Goal: Use online tool/utility: Utilize a website feature to perform a specific function

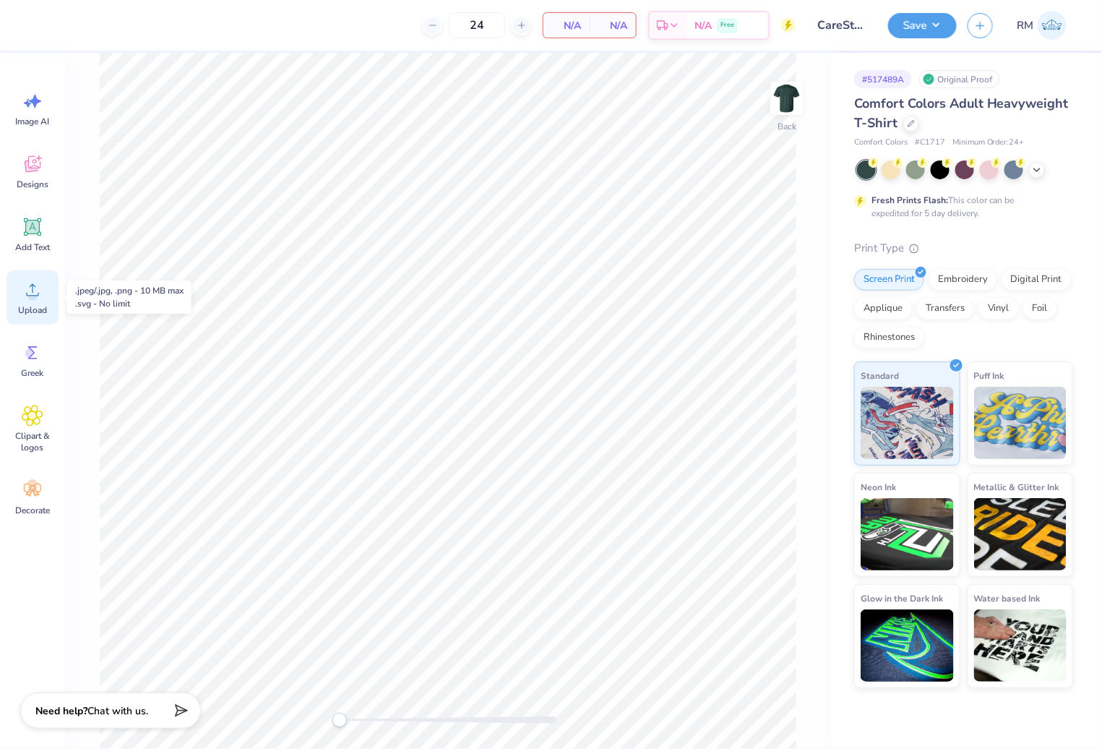
click at [40, 279] on icon at bounding box center [33, 290] width 22 height 22
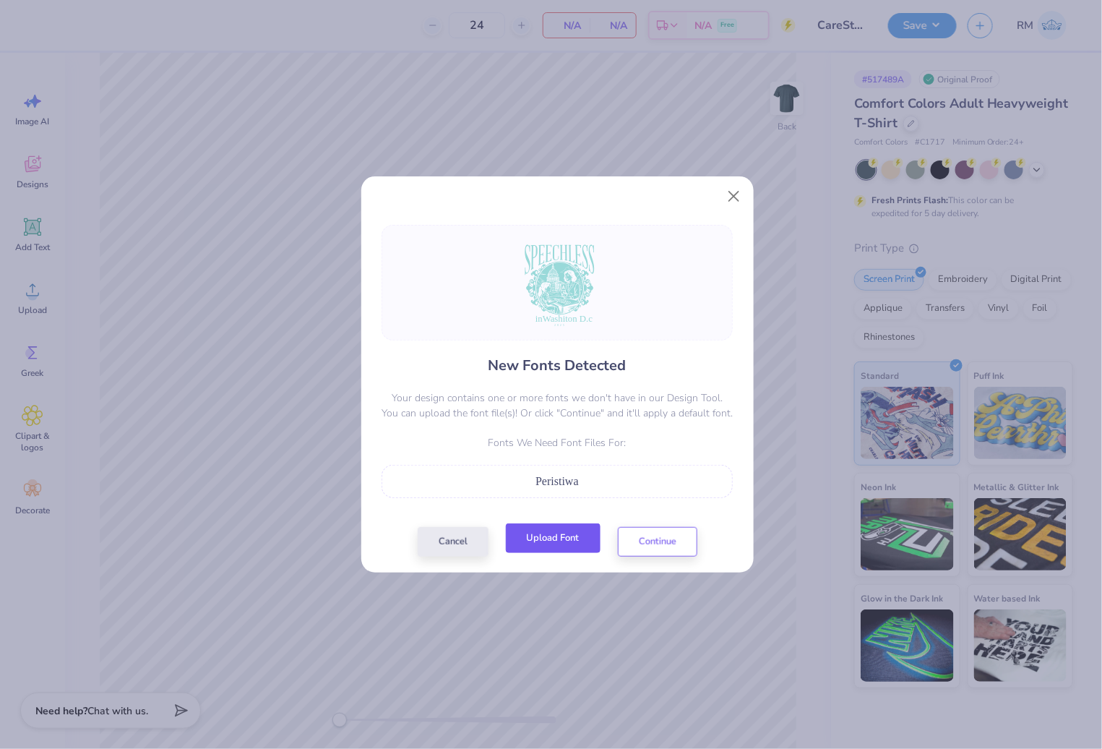
click at [562, 533] on button "Upload Font" at bounding box center [553, 538] width 95 height 30
click at [668, 539] on button "Continue" at bounding box center [657, 538] width 79 height 30
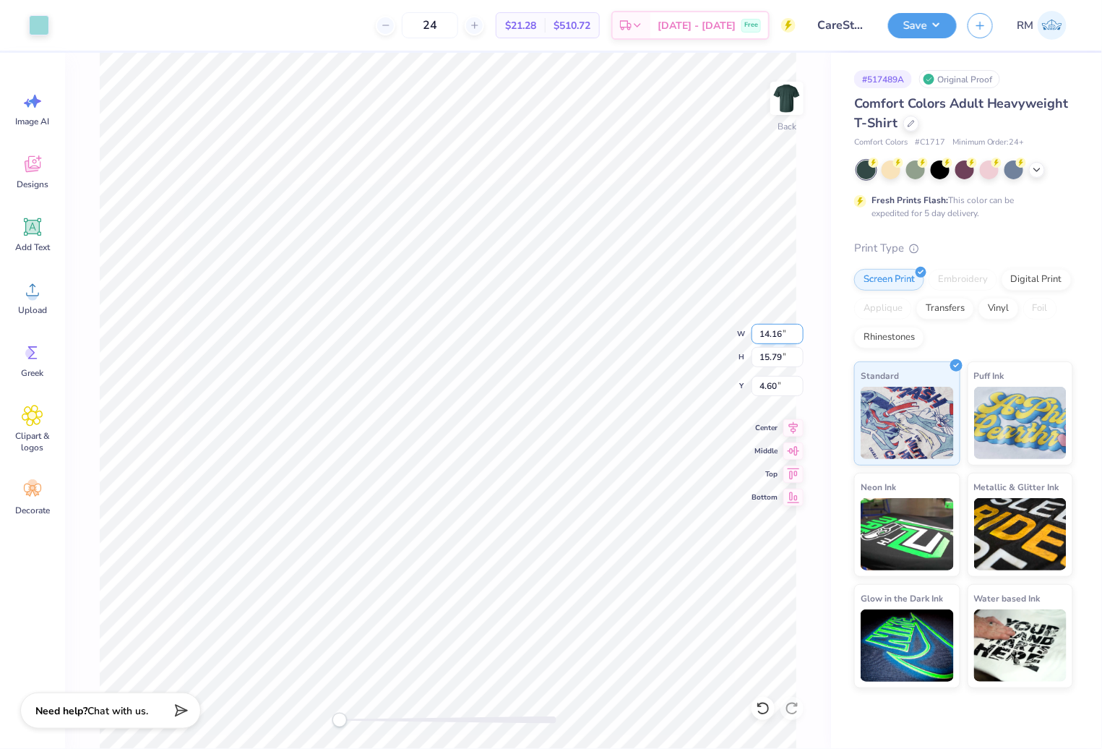
click at [777, 337] on input "14.16" at bounding box center [778, 334] width 52 height 20
click at [767, 390] on input "4.60" at bounding box center [778, 386] width 52 height 20
type input "10.34"
type input "12.48"
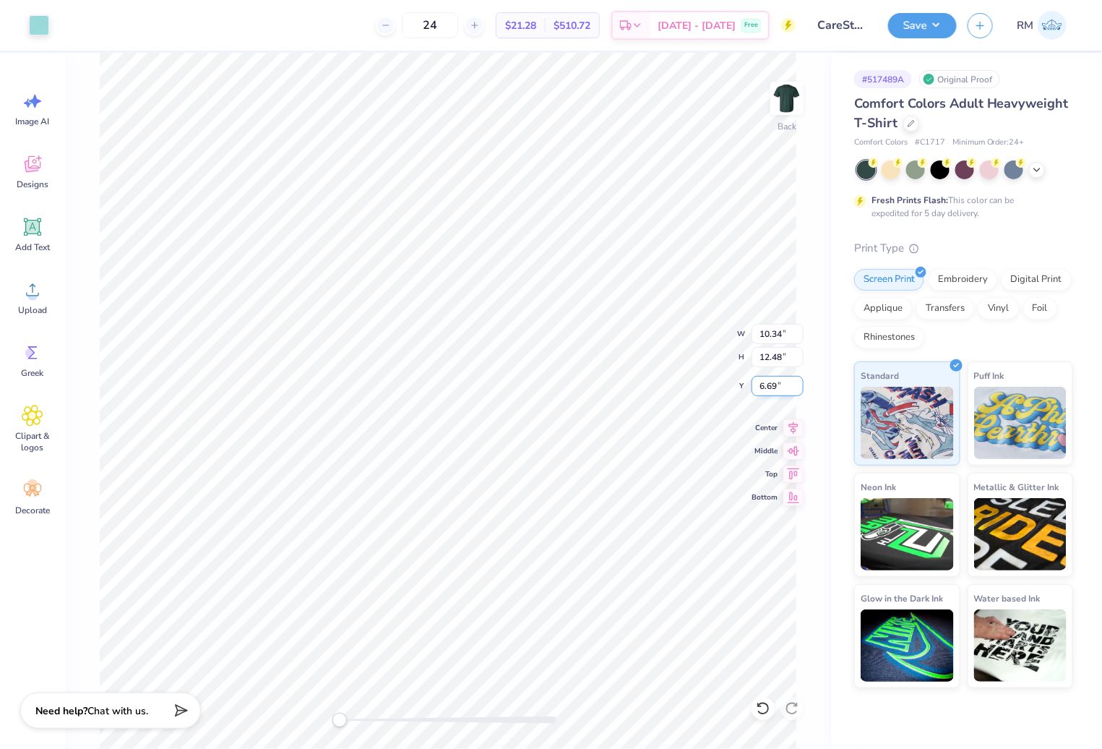
click at [767, 390] on input "6.69" at bounding box center [778, 386] width 52 height 20
type input "3.00"
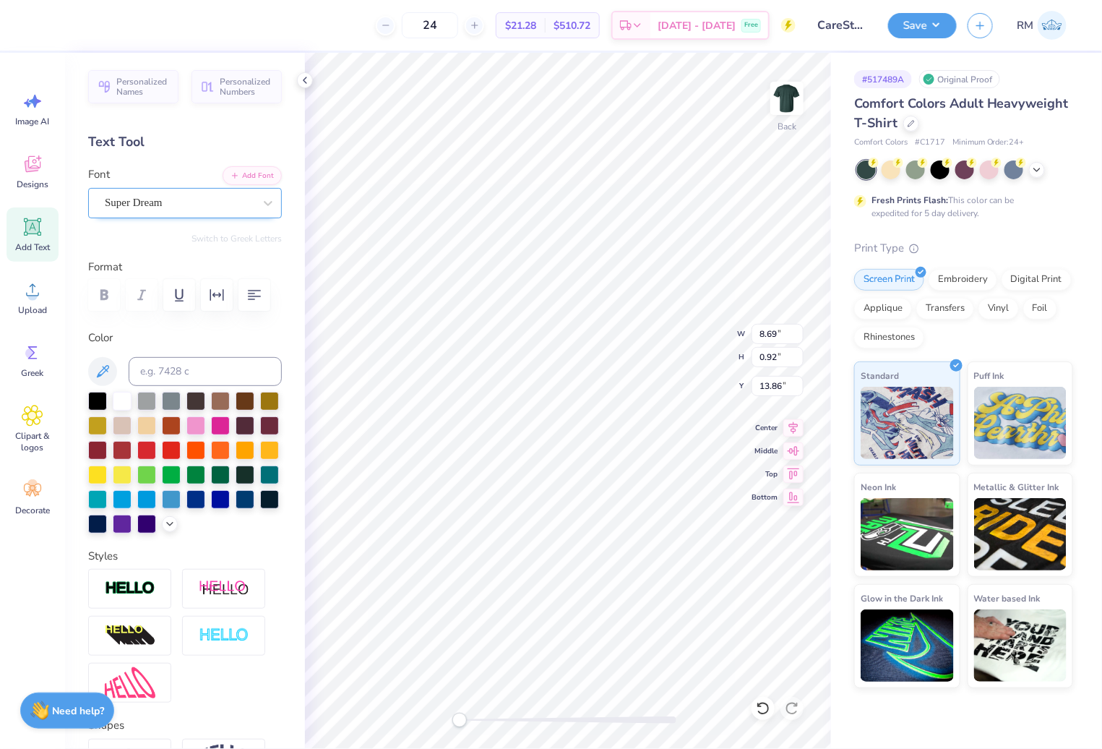
click at [147, 204] on div "Super Dream" at bounding box center [179, 203] width 152 height 22
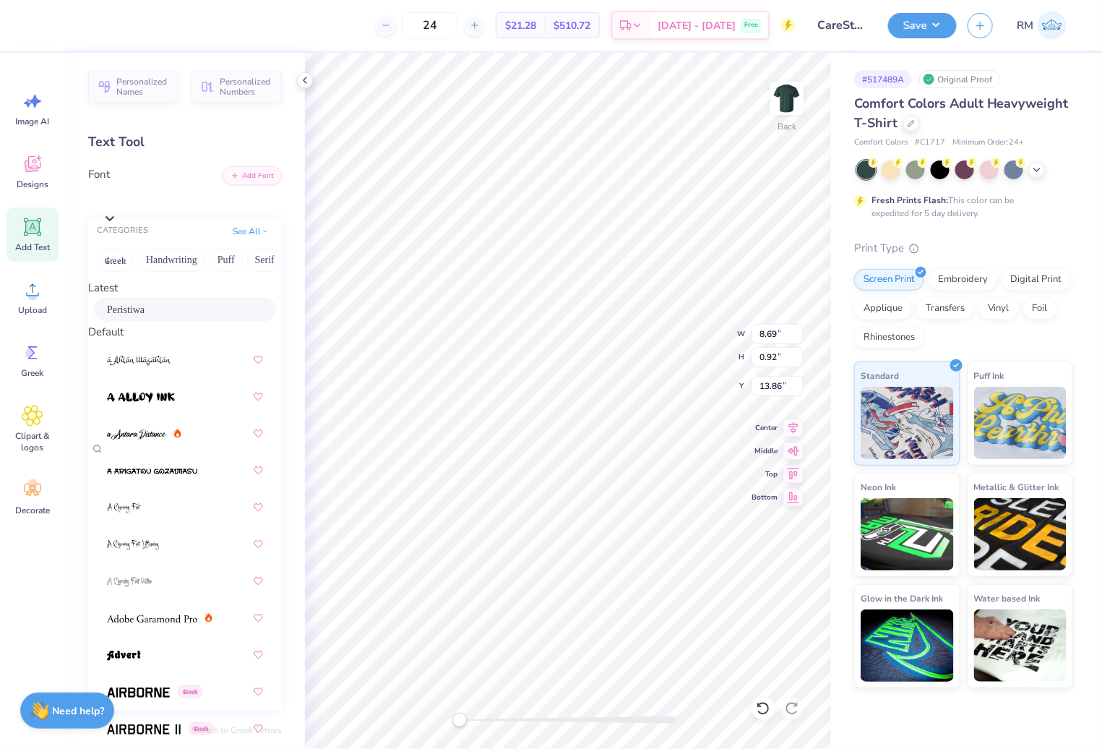
click at [141, 313] on div "Peristiwa" at bounding box center [185, 309] width 156 height 15
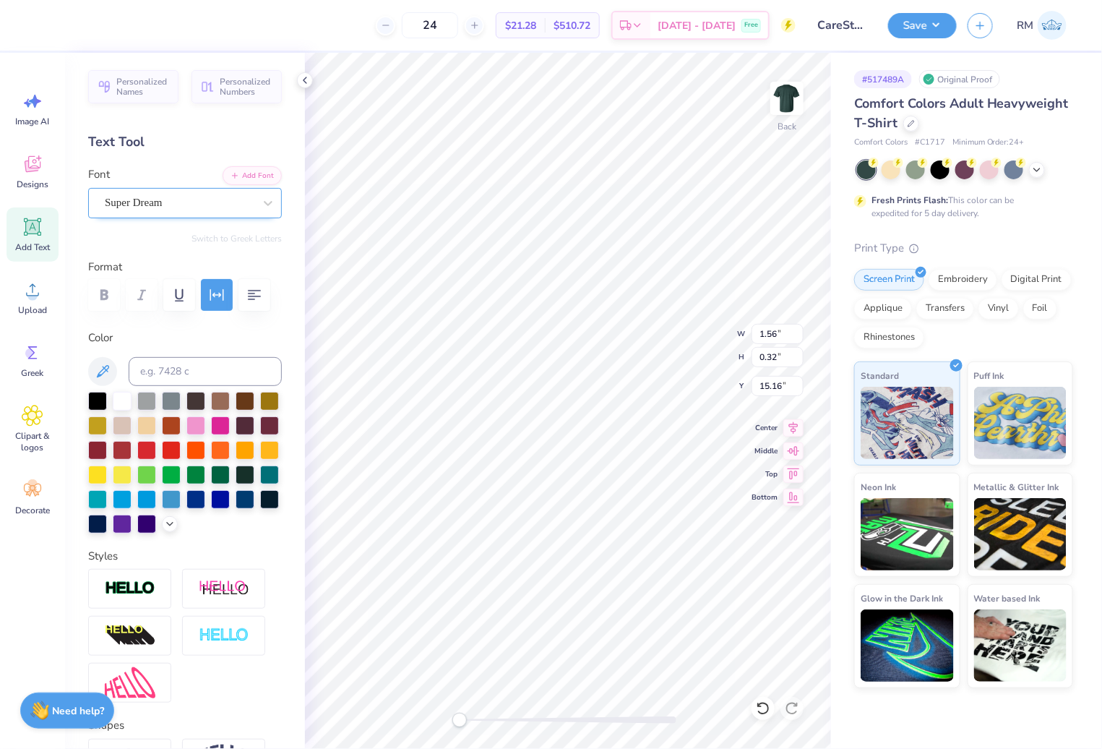
click at [189, 197] on div "Super Dream" at bounding box center [179, 203] width 152 height 22
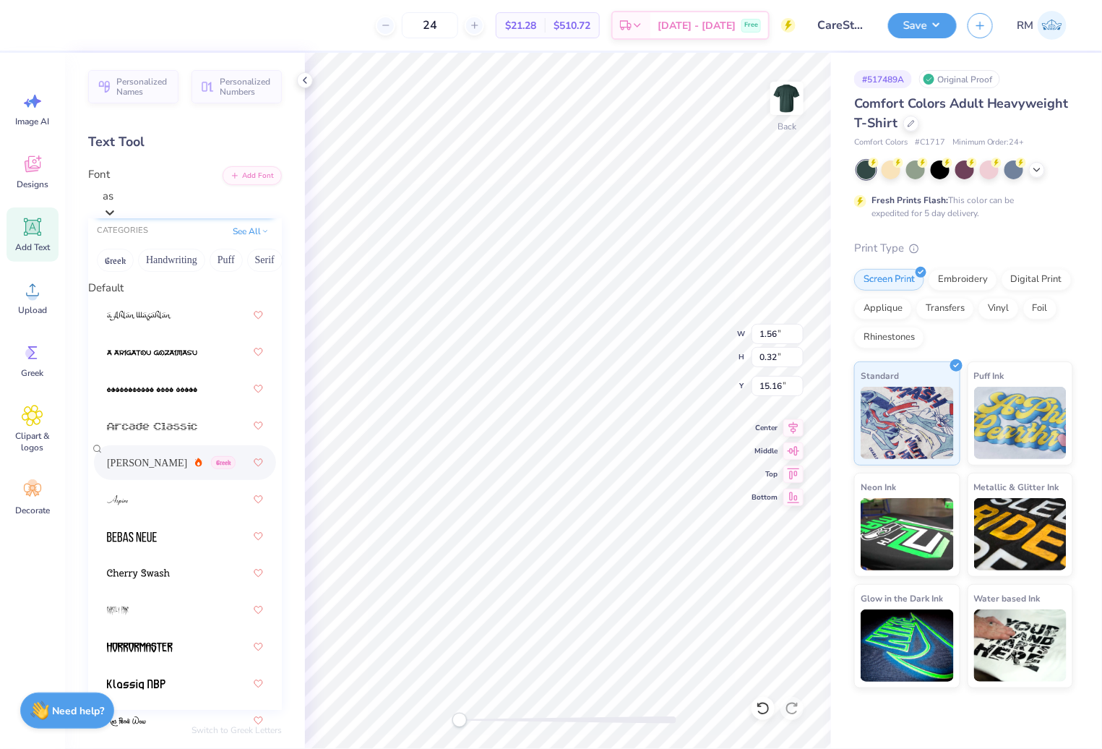
click at [163, 470] on div "[PERSON_NAME] Greek" at bounding box center [171, 462] width 129 height 15
type input "as"
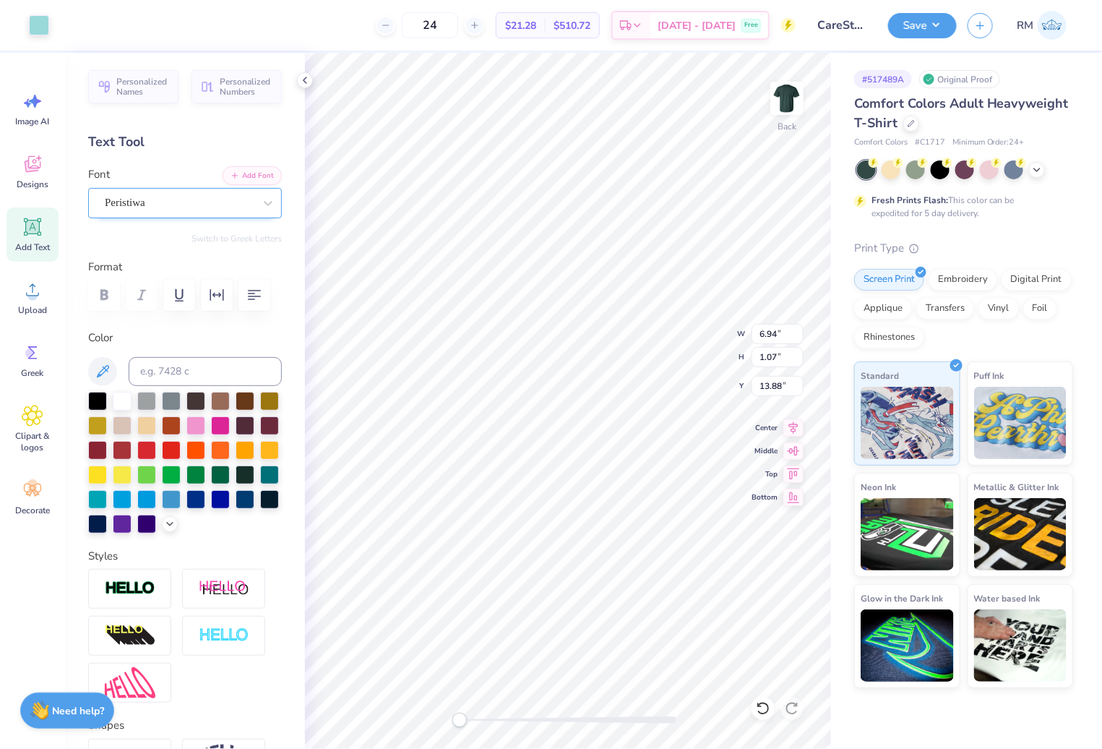
type input "6.94"
type input "1.07"
type input "13.88"
click at [785, 331] on input "9.68" at bounding box center [778, 334] width 52 height 20
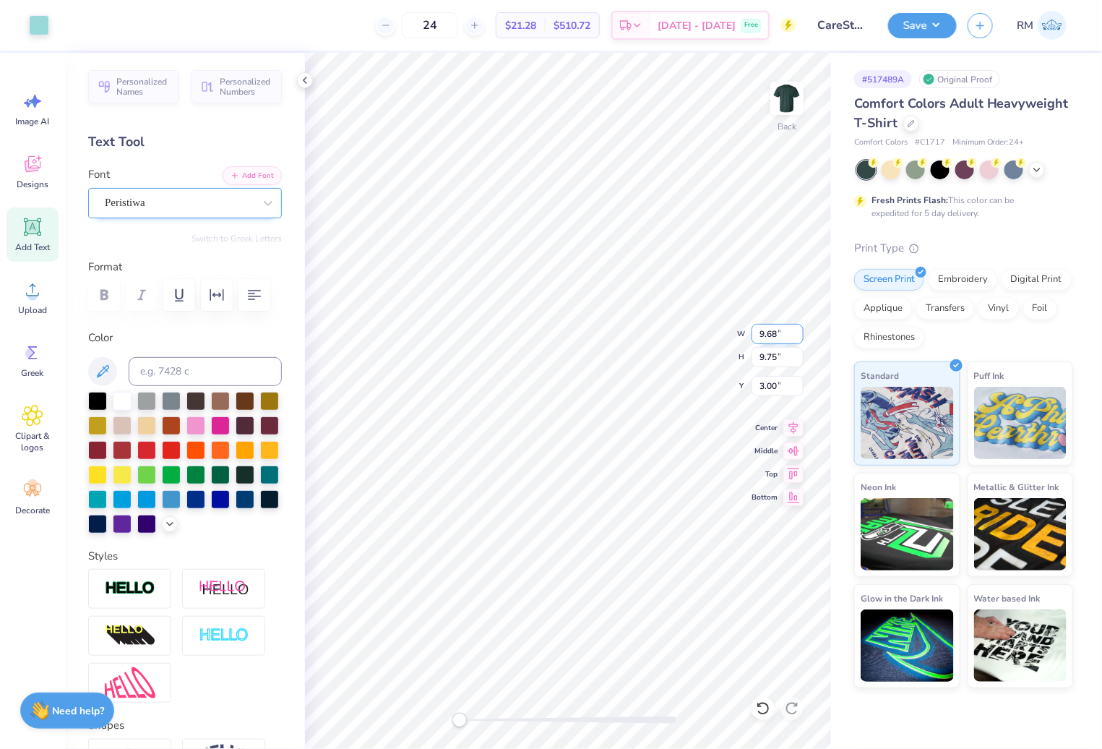
click at [785, 330] on input "9.68" at bounding box center [778, 334] width 52 height 20
type input "12"
click at [766, 390] on div "Back W 12 12 " H 9.75 9.75 " Y 3.00 3.00 " Center Middle Top Bottom" at bounding box center [568, 401] width 526 height 696
type input "6.94"
type input "1.07"
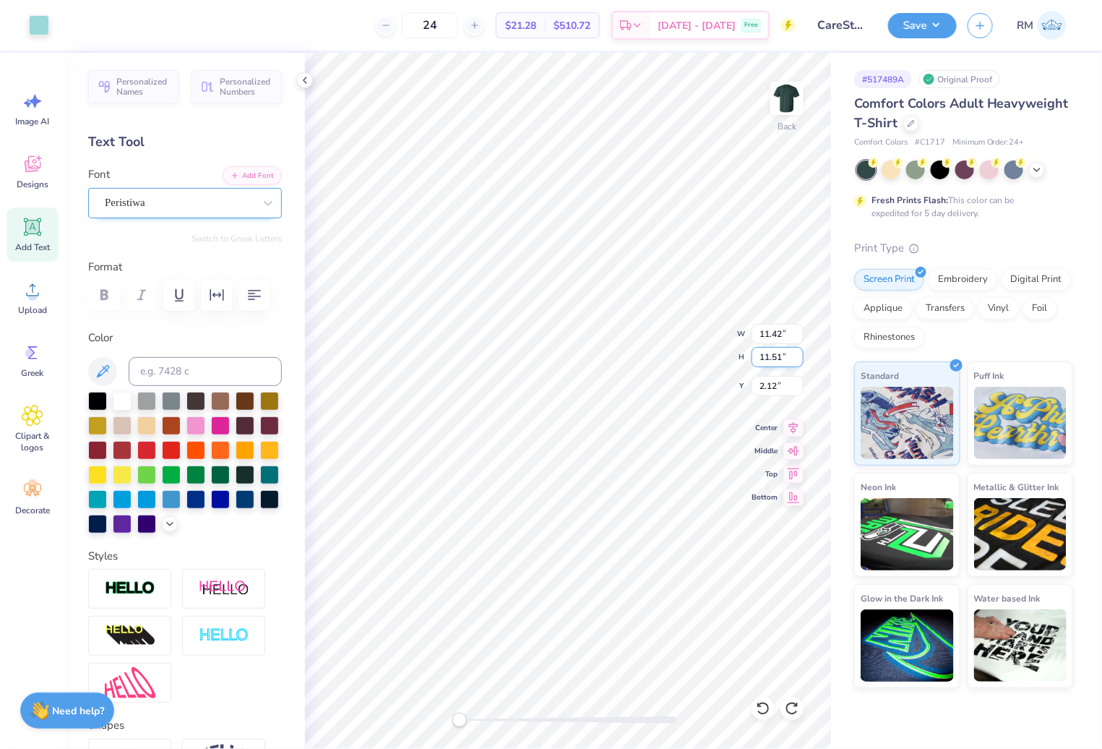
type input "13.88"
click at [798, 423] on icon at bounding box center [793, 426] width 9 height 12
click at [790, 426] on icon at bounding box center [793, 425] width 20 height 17
type input "12.01"
type input "2.42"
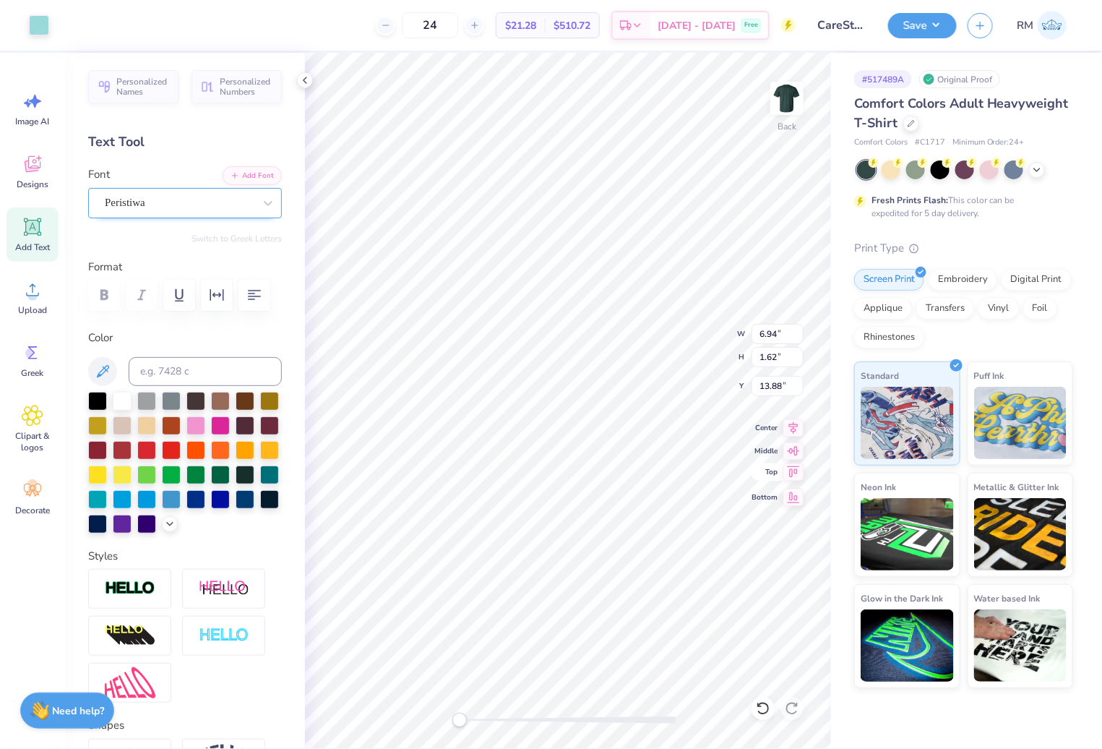
type input "13.65"
click at [795, 424] on icon at bounding box center [793, 426] width 9 height 12
type input "6.92"
type input "1.62"
type input "14.41"
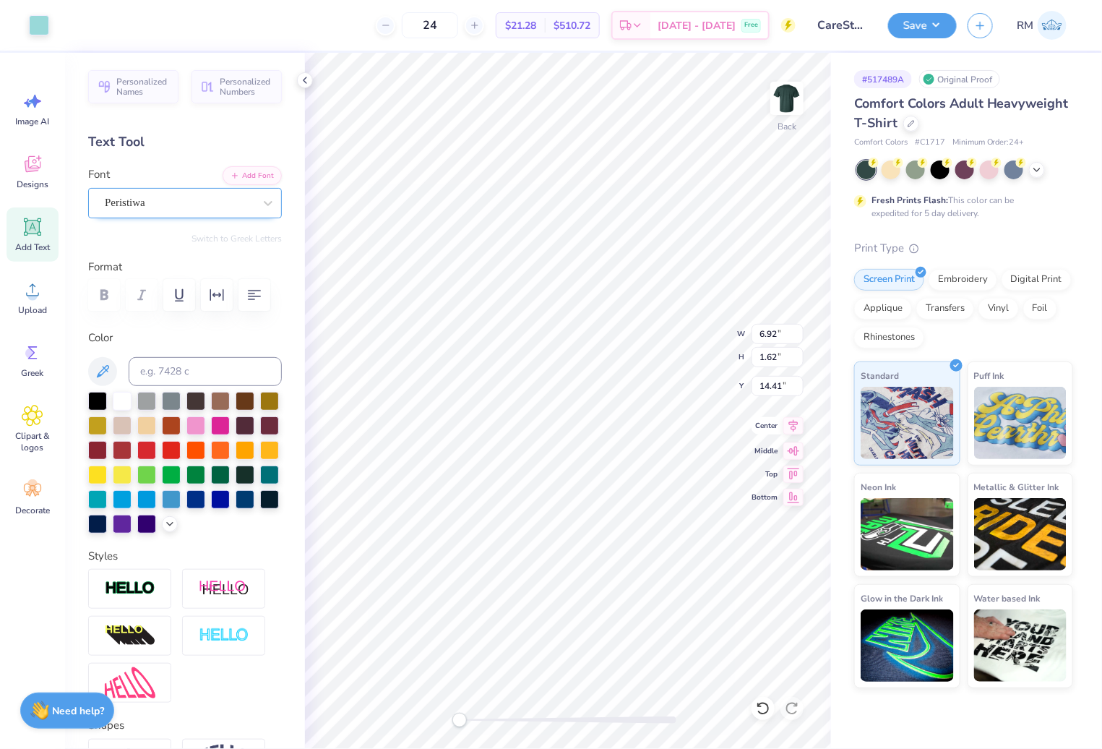
type input "8.87"
type input "1.94"
type input "14.11"
click at [796, 427] on icon at bounding box center [793, 425] width 20 height 17
click at [775, 340] on input "11.42" at bounding box center [778, 334] width 52 height 20
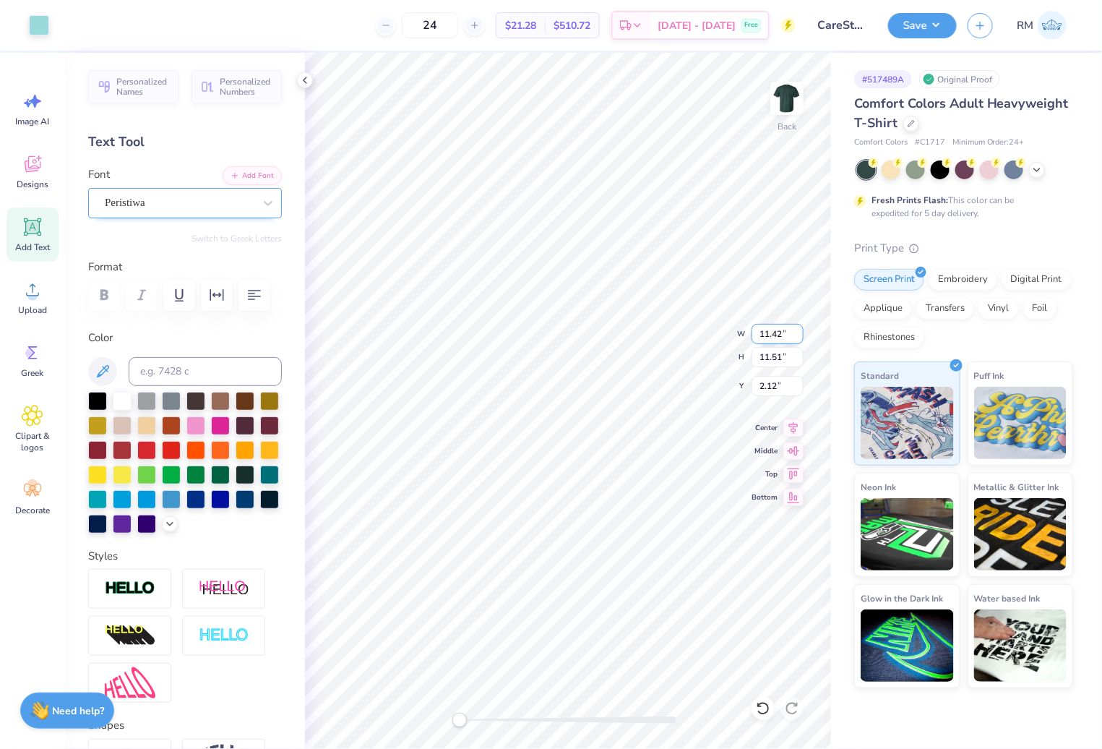
click at [775, 340] on input "11.42" at bounding box center [778, 334] width 52 height 20
type input "12"
click at [796, 431] on icon at bounding box center [793, 425] width 20 height 17
type input "12.00"
type input "12.09"
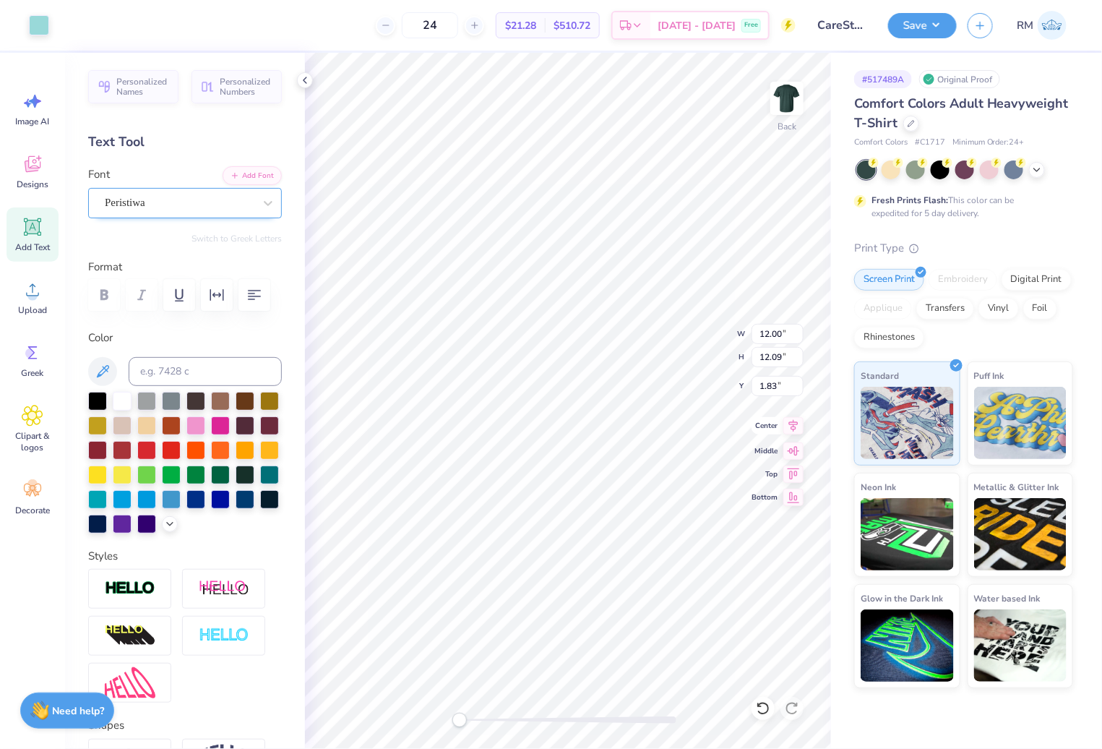
type input "1.83"
click at [791, 423] on icon at bounding box center [793, 425] width 20 height 17
type input "15.17"
type input "12.00"
type input "12.09"
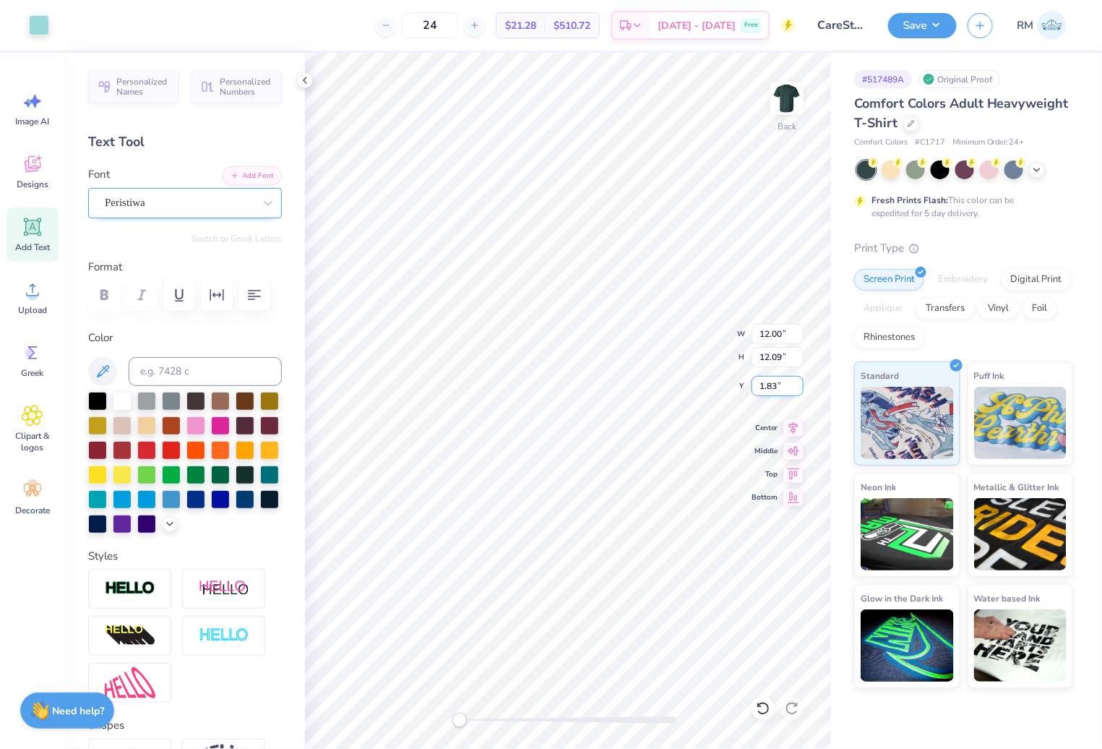
click at [774, 393] on input "1.83" at bounding box center [778, 386] width 52 height 20
type input "3"
type input "10.61"
type input "2.29"
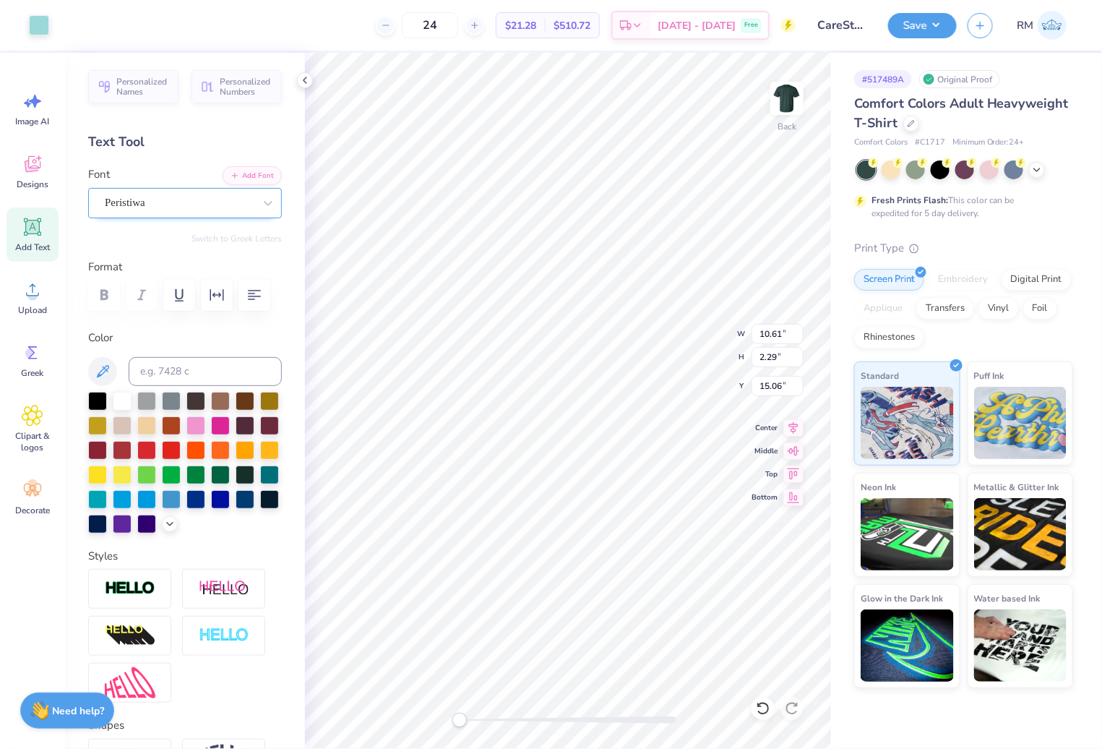
type input "15.06"
click at [791, 426] on icon at bounding box center [793, 425] width 20 height 17
click at [763, 330] on input "12.00" at bounding box center [778, 334] width 52 height 20
type input "12"
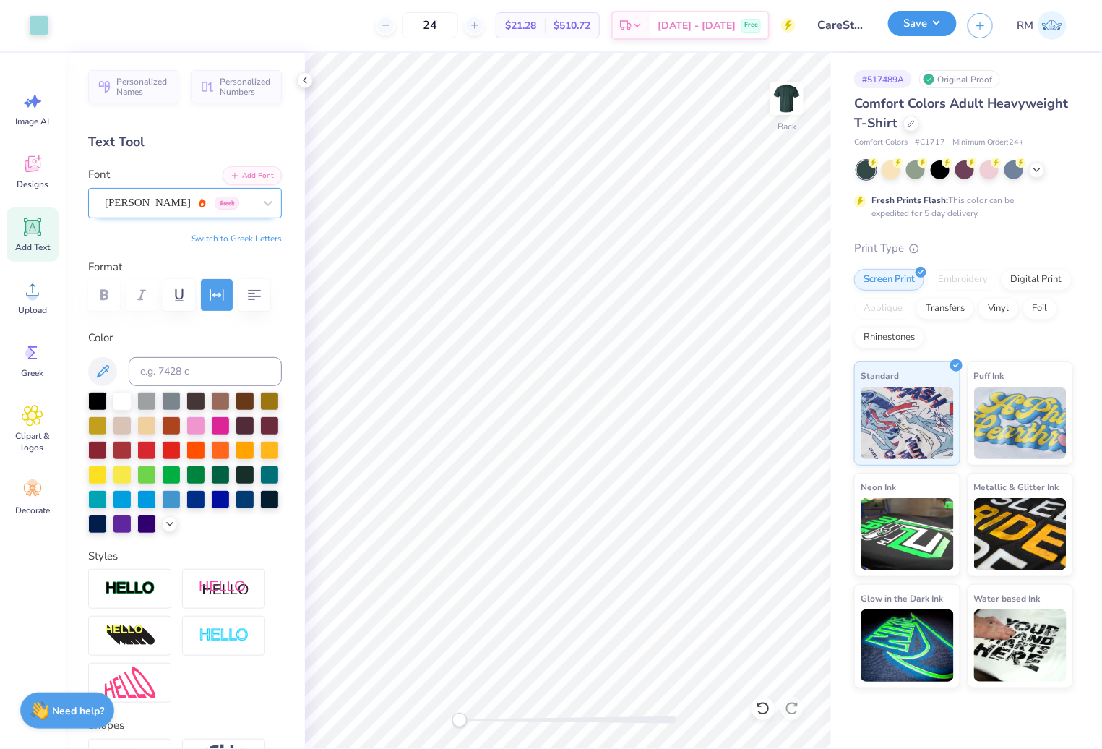
click at [947, 26] on button "Save" at bounding box center [922, 23] width 69 height 25
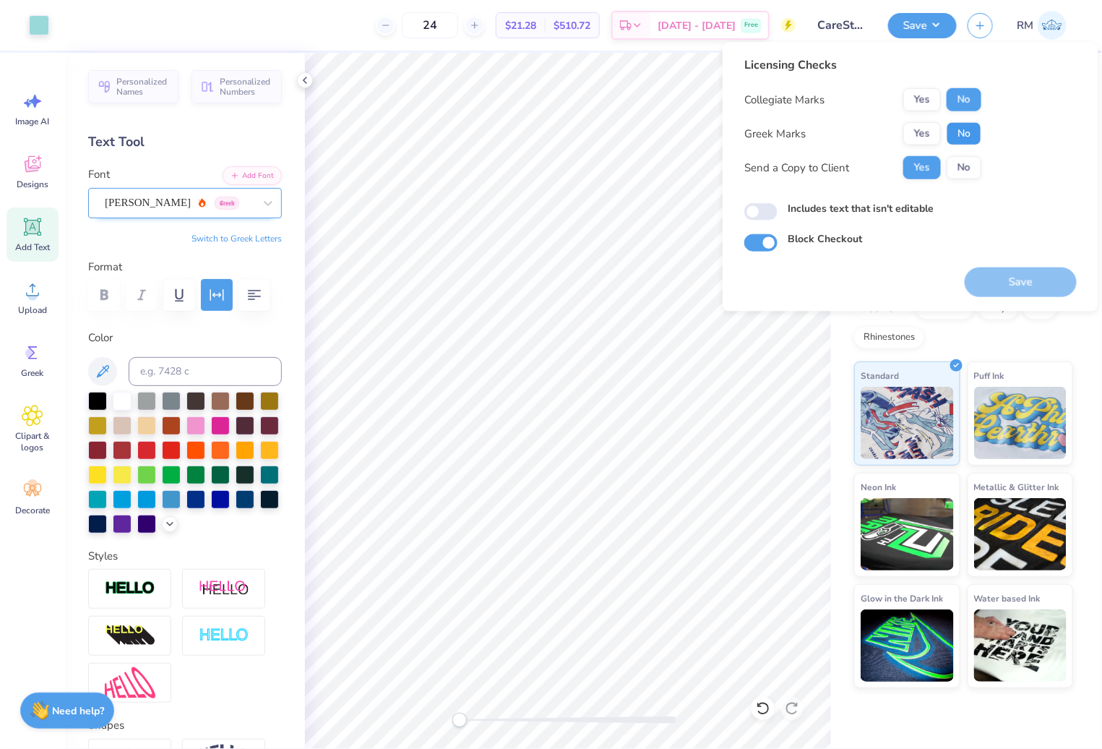
click at [966, 138] on button "No" at bounding box center [964, 133] width 35 height 23
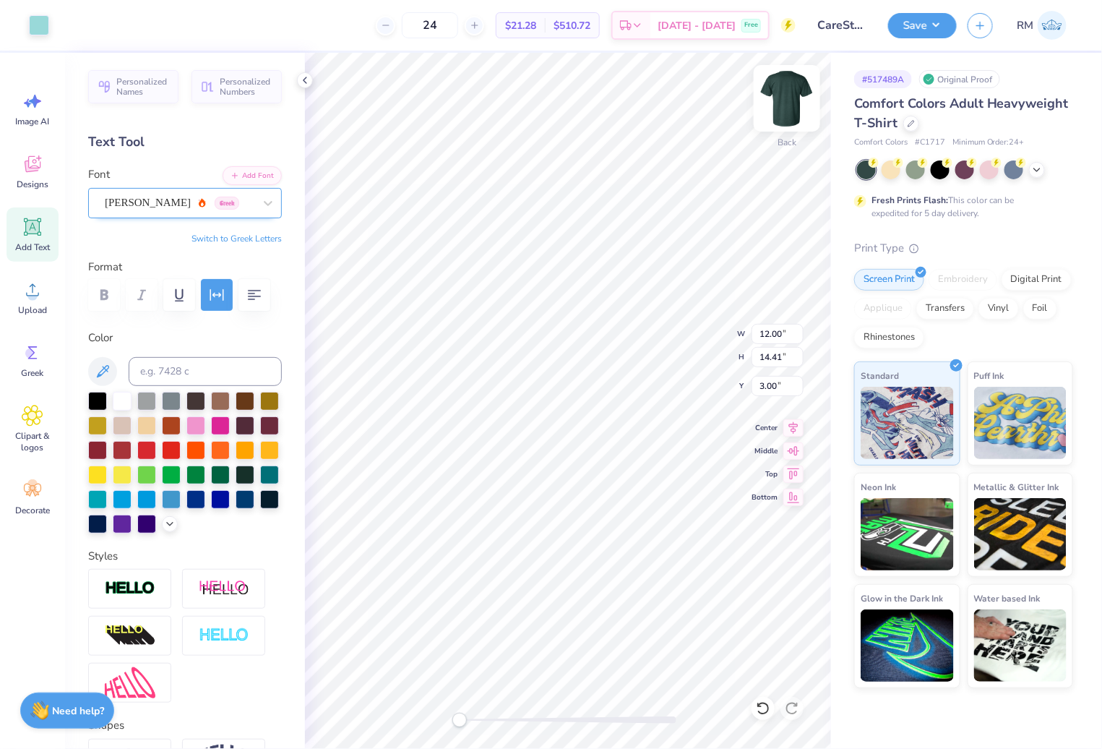
click at [792, 95] on img at bounding box center [787, 98] width 58 height 58
click at [782, 95] on img at bounding box center [787, 98] width 58 height 58
drag, startPoint x: 920, startPoint y: 14, endPoint x: 926, endPoint y: 33, distance: 19.0
click at [920, 15] on button "Save" at bounding box center [922, 23] width 69 height 25
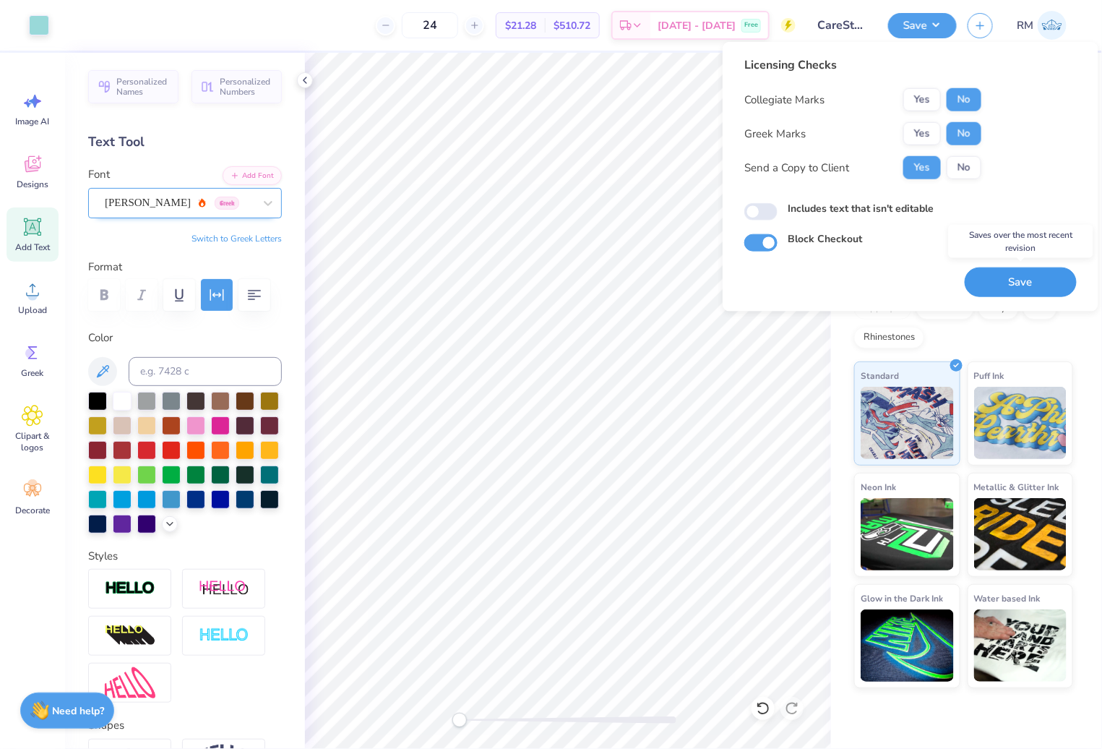
click at [1038, 284] on button "Save" at bounding box center [1021, 282] width 112 height 30
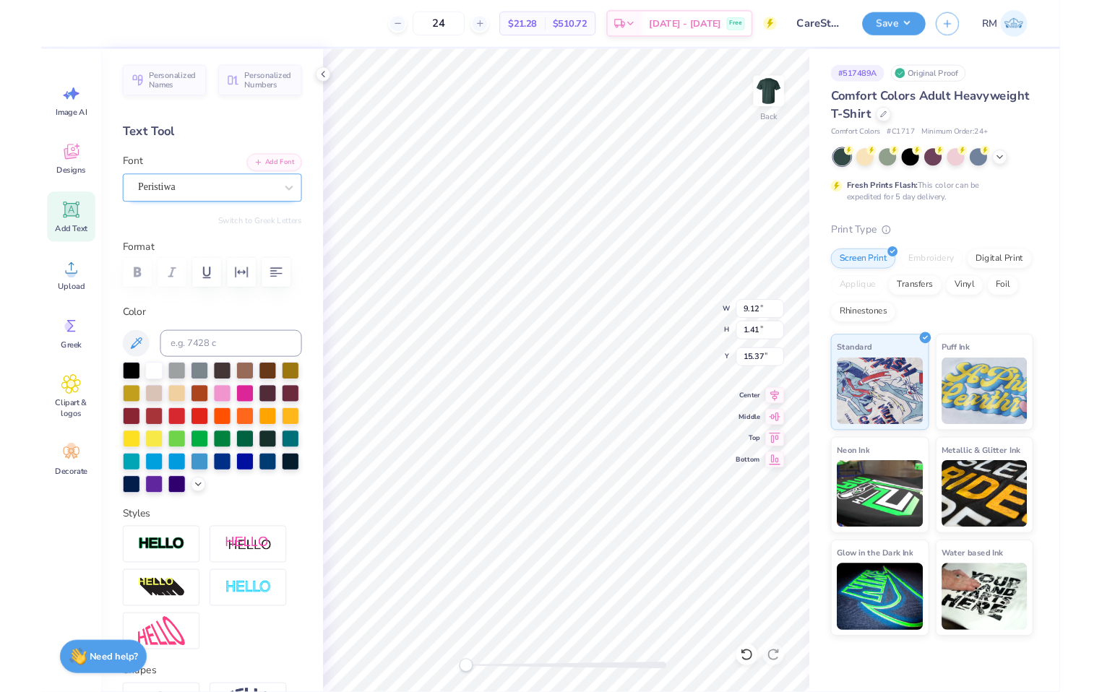
scroll to position [12, 4]
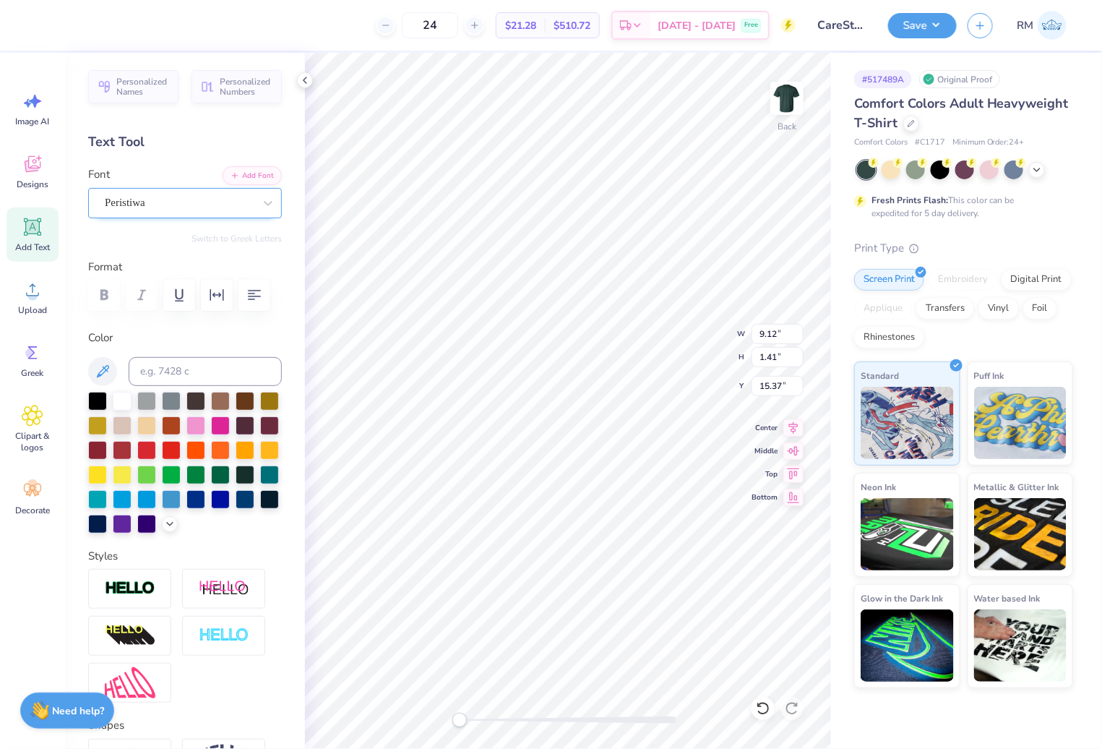
type textarea "inWashington D.c"
click at [788, 425] on icon at bounding box center [793, 425] width 20 height 17
click at [923, 26] on button "Save" at bounding box center [922, 23] width 69 height 25
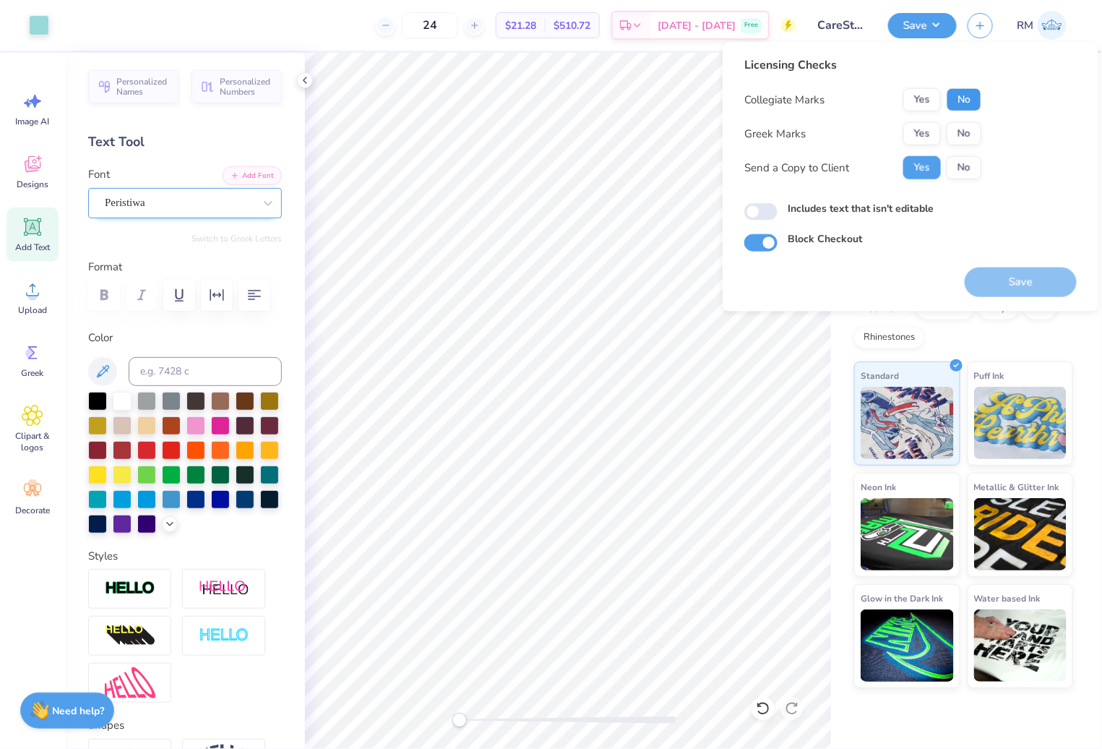
click at [971, 98] on button "No" at bounding box center [964, 99] width 35 height 23
click at [967, 133] on button "No" at bounding box center [964, 133] width 35 height 23
click at [1034, 280] on button "Save" at bounding box center [1021, 282] width 112 height 30
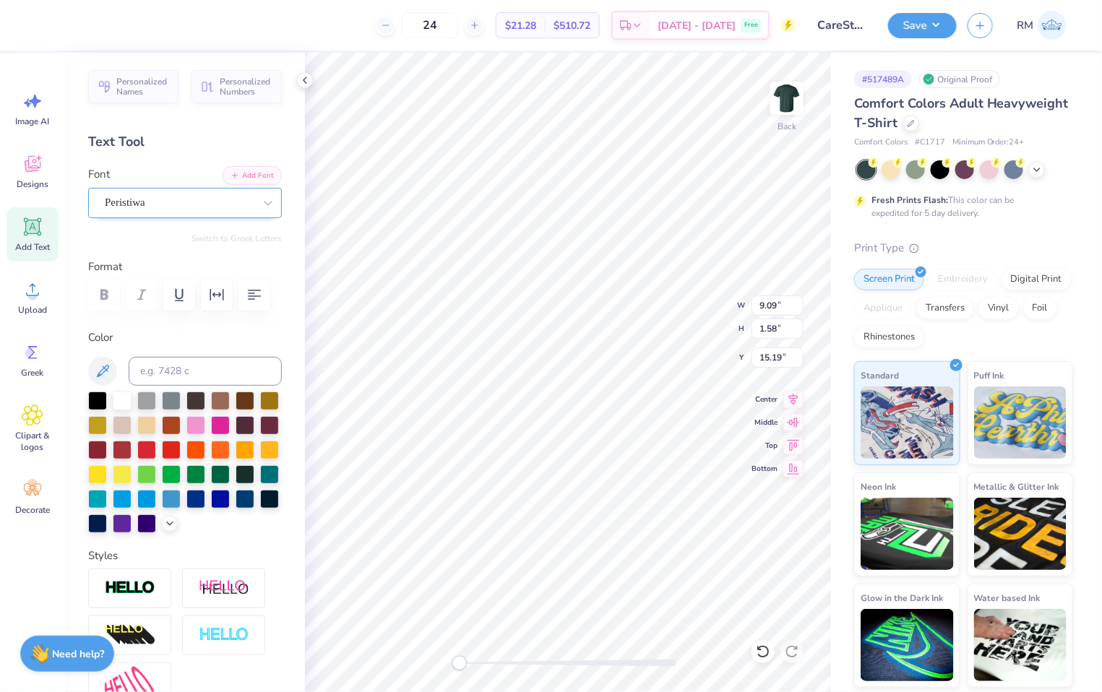
scroll to position [12, 6]
type textarea "inWashington D.C."
click at [788, 398] on icon at bounding box center [793, 397] width 20 height 17
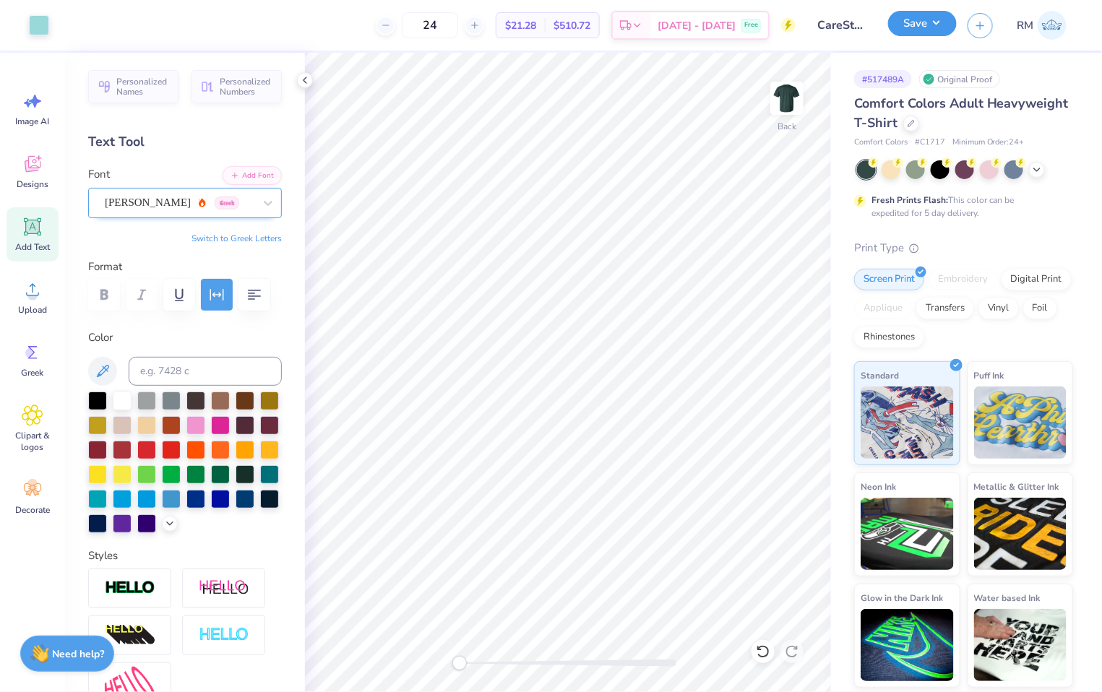
click at [925, 20] on button "Save" at bounding box center [922, 23] width 69 height 25
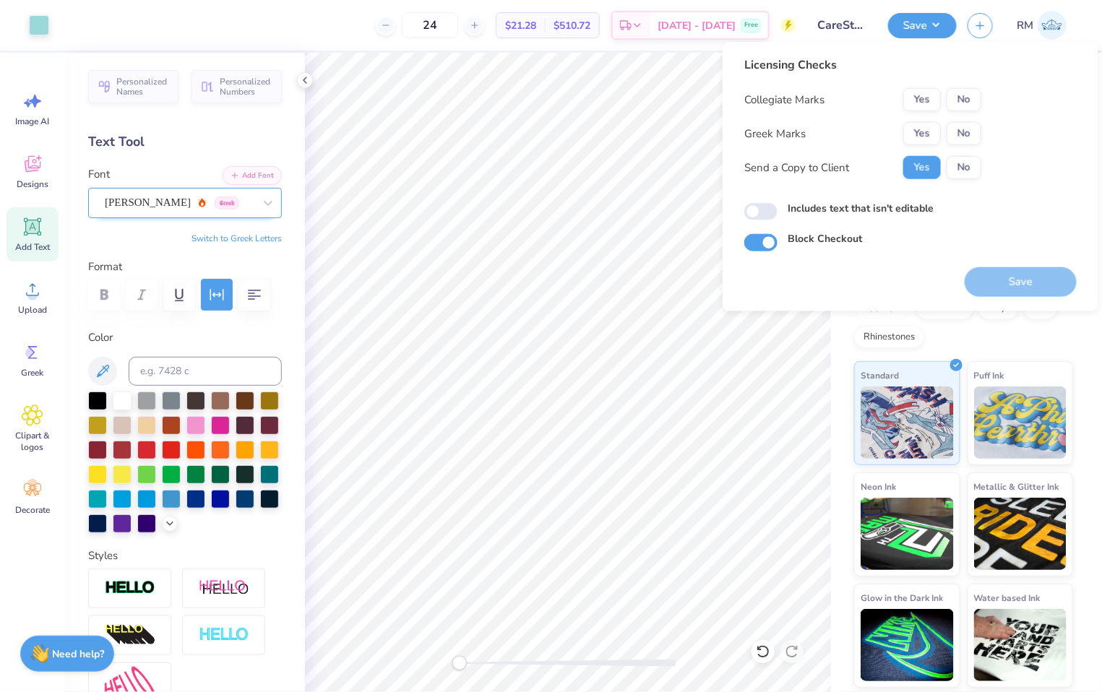
click at [963, 88] on div "Yes No" at bounding box center [942, 99] width 78 height 23
click at [968, 98] on button "No" at bounding box center [964, 99] width 35 height 23
click at [967, 127] on button "No" at bounding box center [964, 133] width 35 height 23
click at [1013, 272] on button "Save" at bounding box center [1021, 282] width 112 height 30
